Goal: Task Accomplishment & Management: Manage account settings

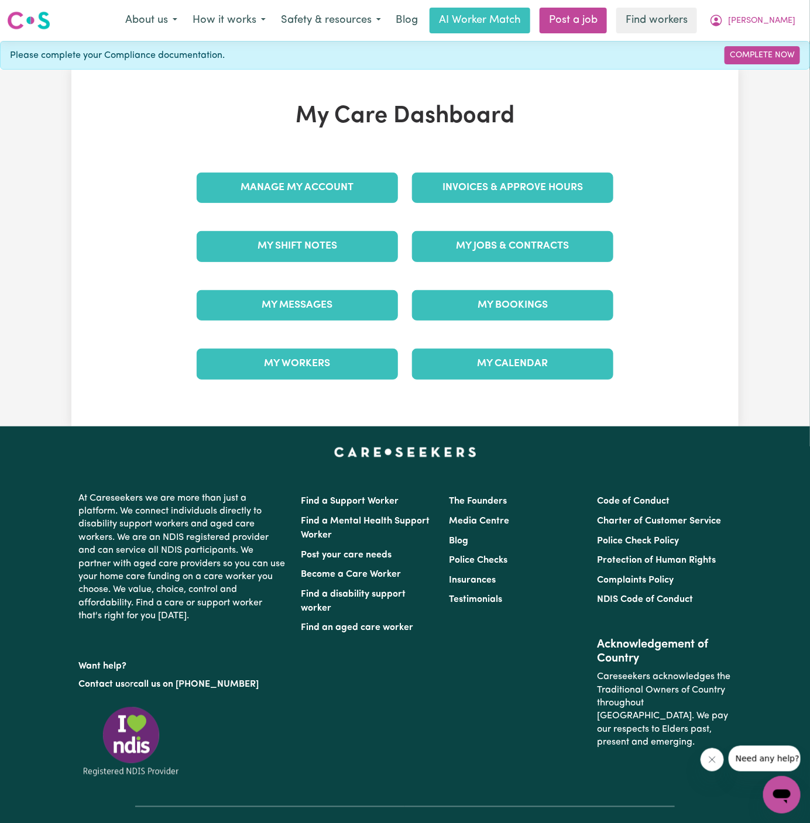
click at [551, 159] on div "Invoices & Approve Hours" at bounding box center [512, 188] width 215 height 59
click at [544, 184] on link "Invoices & Approve Hours" at bounding box center [512, 188] width 201 height 30
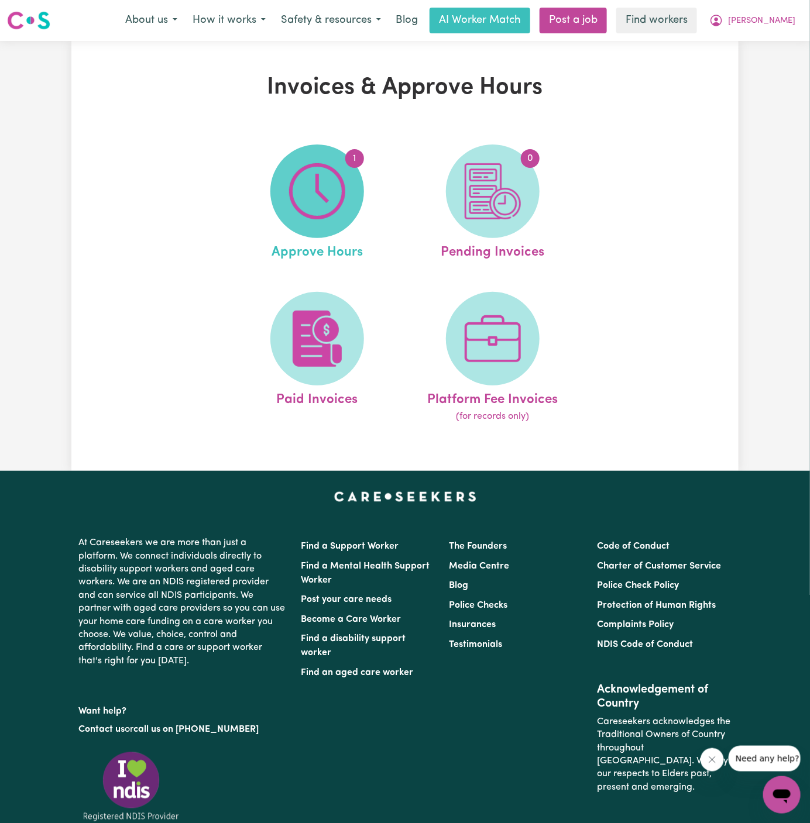
click at [312, 180] on img at bounding box center [317, 191] width 56 height 56
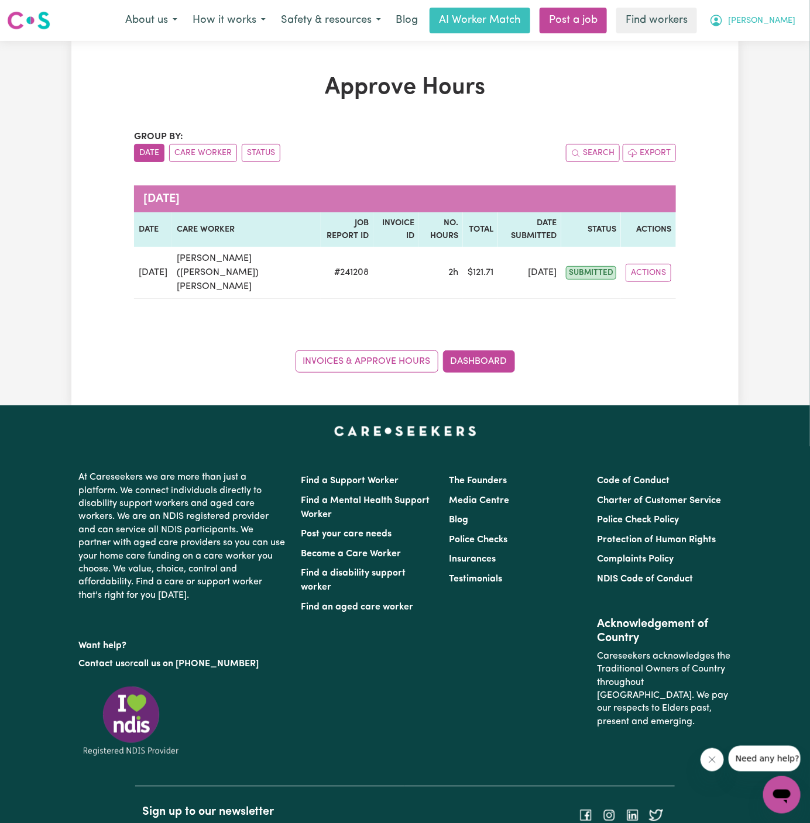
click at [789, 22] on span "[PERSON_NAME]" at bounding box center [761, 21] width 67 height 13
click at [758, 52] on link "My Dashboard" at bounding box center [756, 46] width 92 height 22
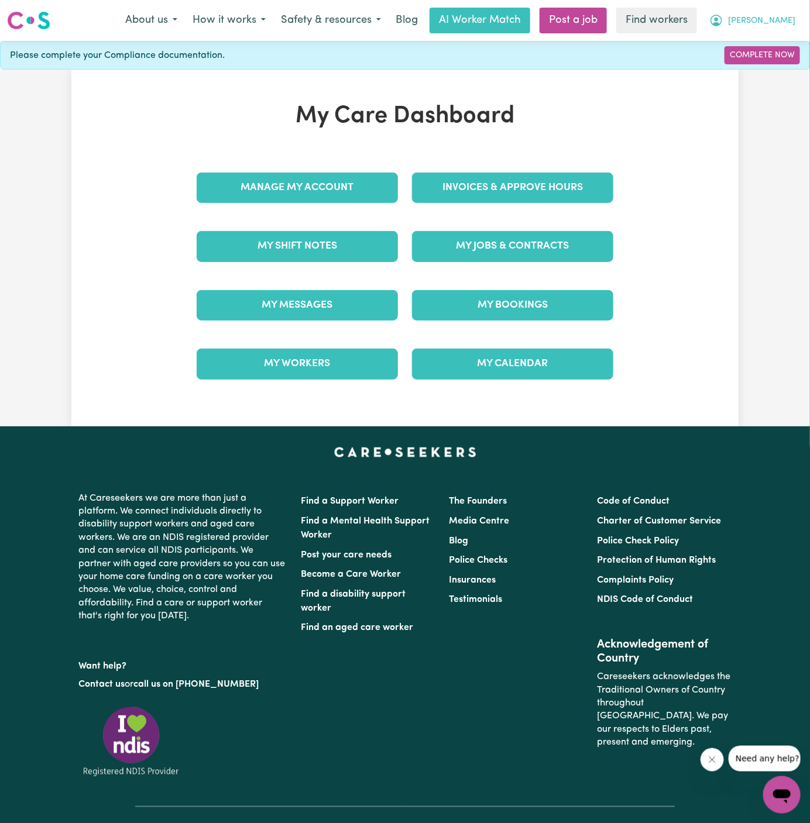
click at [779, 23] on span "[PERSON_NAME]" at bounding box center [761, 21] width 67 height 13
click at [765, 65] on link "Logout" at bounding box center [756, 67] width 92 height 22
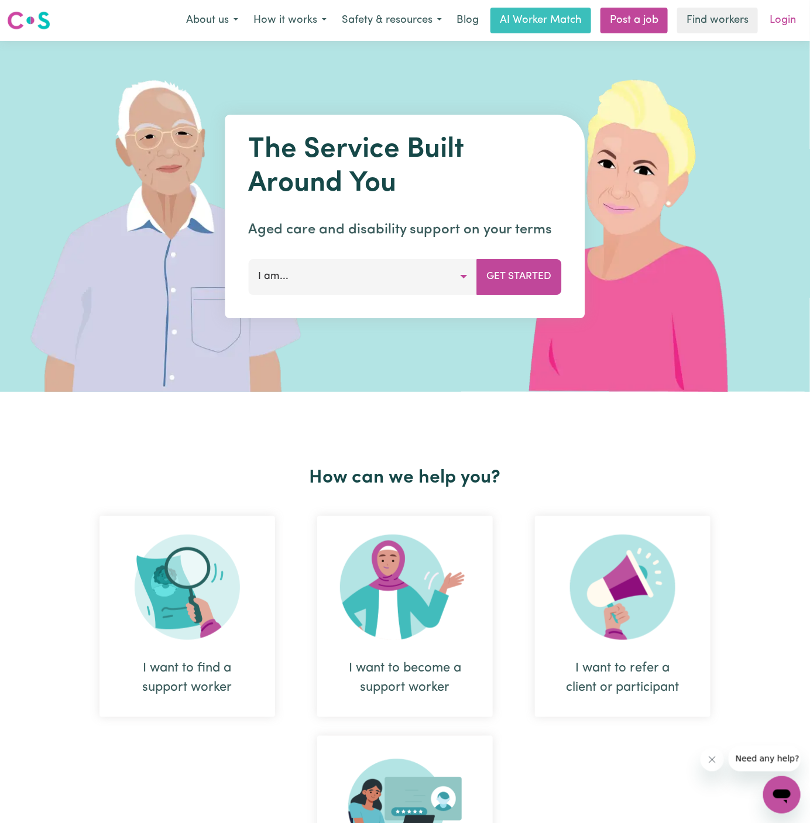
click at [781, 16] on link "Login" at bounding box center [782, 21] width 40 height 26
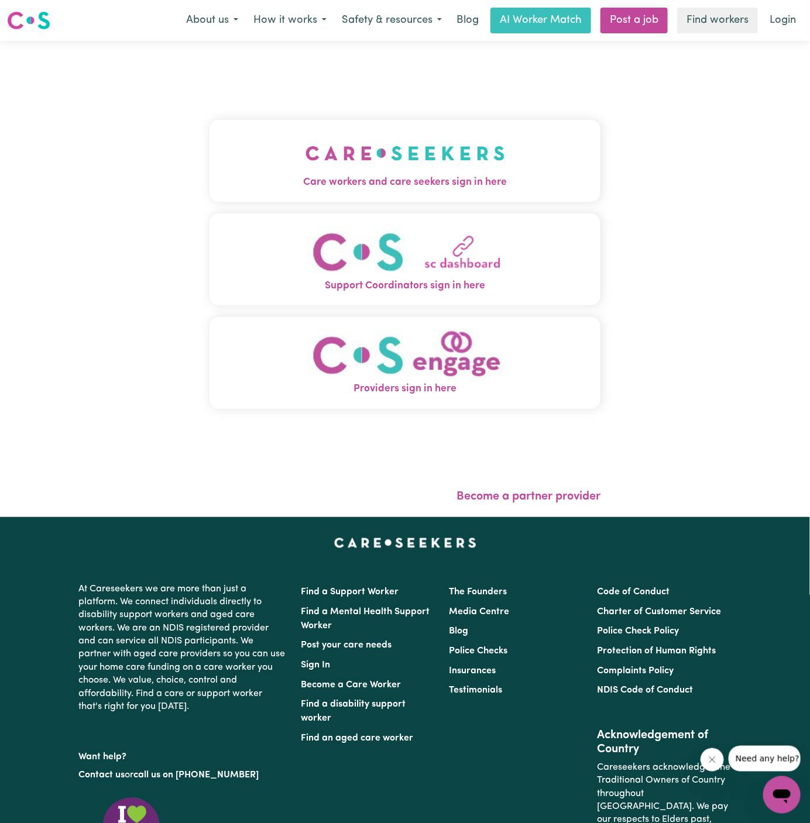
click at [369, 162] on img "Care workers and care seekers sign in here" at bounding box center [405, 153] width 200 height 43
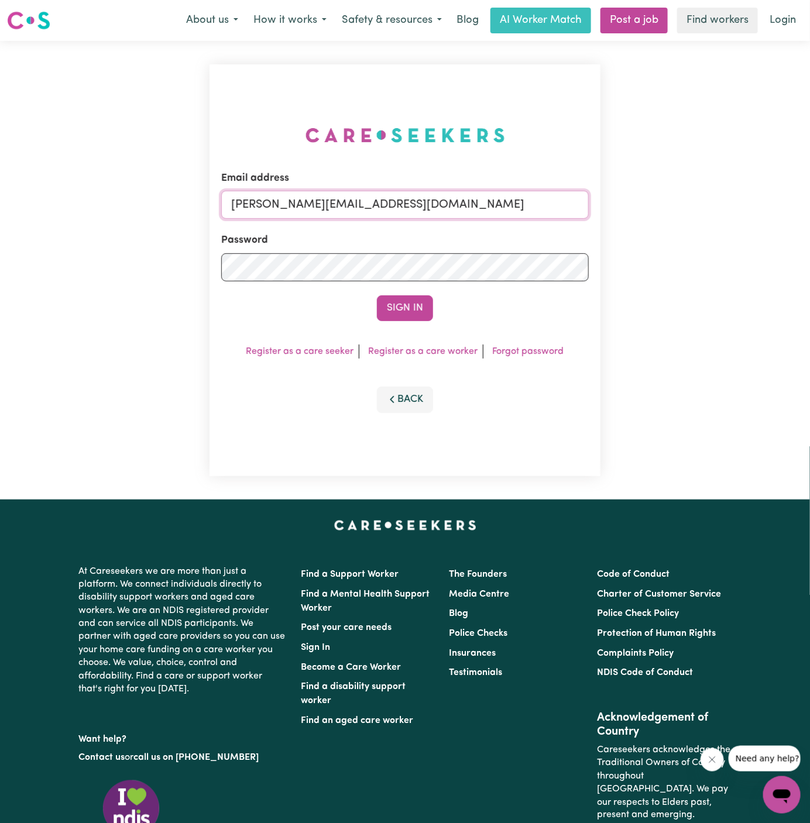
click at [538, 209] on input "[PERSON_NAME][EMAIL_ADDRESS][DOMAIN_NAME]" at bounding box center [404, 205] width 367 height 28
drag, startPoint x: 293, startPoint y: 204, endPoint x: 932, endPoint y: 204, distance: 639.6
click at [809, 204] on html "Menu About us How it works Safety & resources Blog AI Worker Match Post a job F…" at bounding box center [405, 501] width 810 height 1003
type input "[EMAIL_ADDRESS][DOMAIN_NAME]"
click at [377, 296] on button "Sign In" at bounding box center [405, 309] width 56 height 26
